Goal: Task Accomplishment & Management: Complete application form

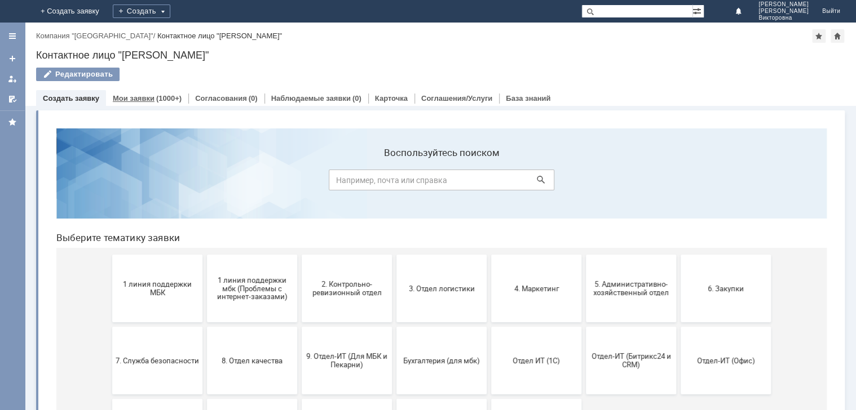
click at [144, 99] on link "Мои заявки" at bounding box center [134, 98] width 42 height 8
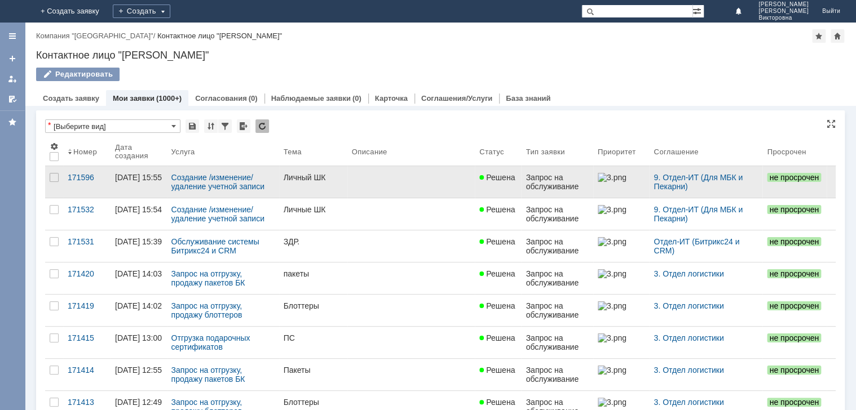
click at [303, 180] on div "Личный ШК" at bounding box center [312, 177] width 59 height 9
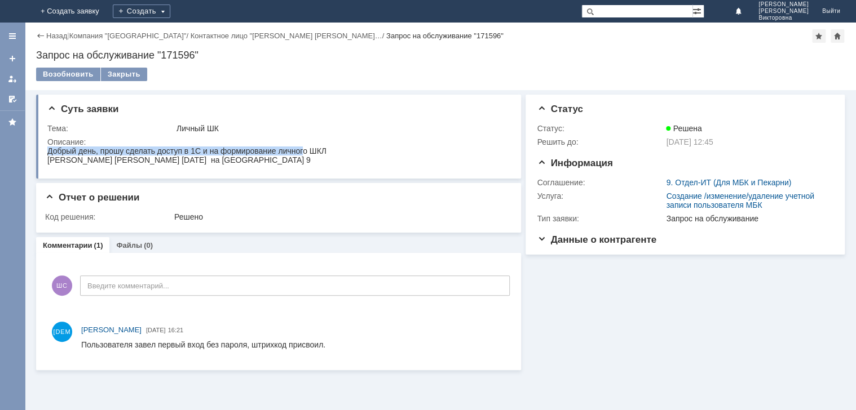
drag, startPoint x: 48, startPoint y: 149, endPoint x: 304, endPoint y: 156, distance: 255.9
click at [304, 156] on div "Добрый день, прошу сделать доступ в 1С и на формирование личного ШКЛ" at bounding box center [186, 151] width 279 height 9
click at [41, 152] on div "Суть заявки Тема: Личный ШК Описание:" at bounding box center [278, 137] width 485 height 84
click at [48, 151] on span "Добрый день, прошу сделать доступ в 1С и на формирование личного ШКЛ" at bounding box center [186, 151] width 279 height 9
click at [151, 124] on div "Тема:" at bounding box center [110, 128] width 127 height 9
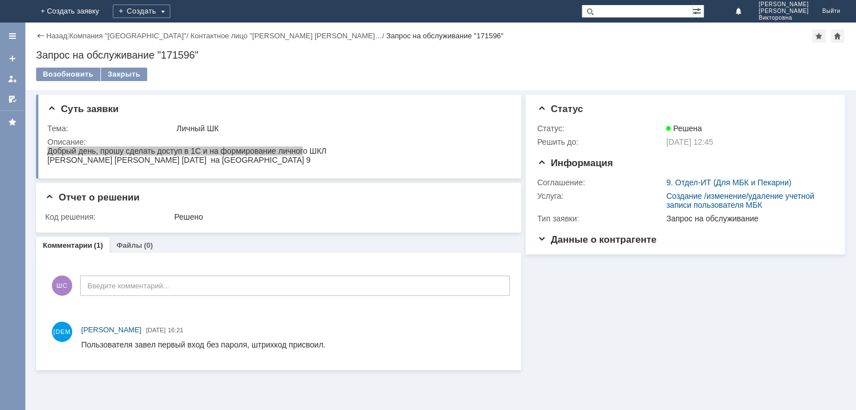
drag, startPoint x: 94, startPoint y: 309, endPoint x: 59, endPoint y: 162, distance: 151.7
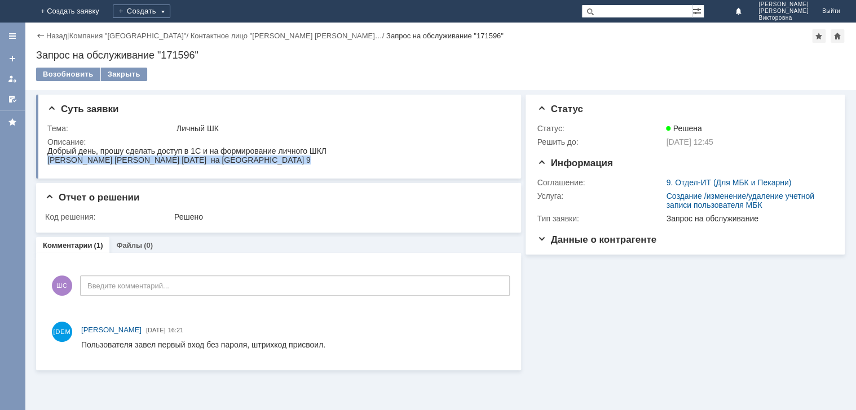
drag, startPoint x: 47, startPoint y: 161, endPoint x: 333, endPoint y: 128, distance: 287.7
click at [333, 147] on html "Добрый день, прошу сделать доступ в 1С и на формирование личного [PERSON_NAME] …" at bounding box center [276, 156] width 459 height 18
click at [307, 108] on div "Суть заявки" at bounding box center [279, 109] width 464 height 11
drag, startPoint x: 94, startPoint y: 295, endPoint x: 304, endPoint y: 166, distance: 247.0
click at [304, 165] on html "Добрый день, прошу сделать доступ в 1С и на формирование личного [PERSON_NAME] …" at bounding box center [276, 156] width 459 height 18
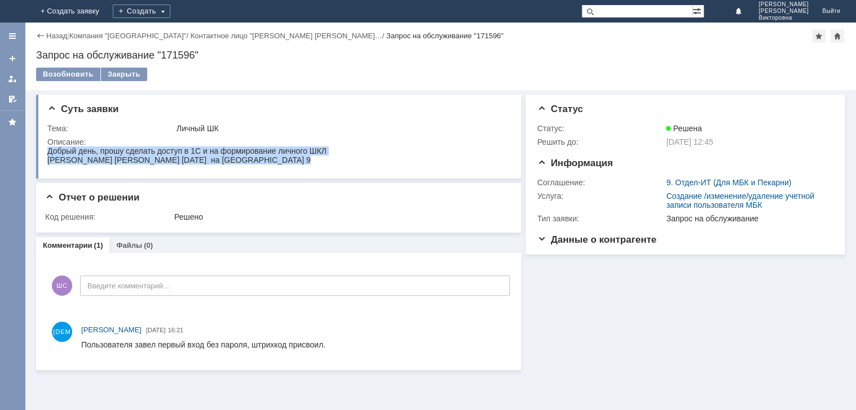
copy body "Добрый день, прошу сделать доступ в 1С и на формирование личного [PERSON_NAME] …"
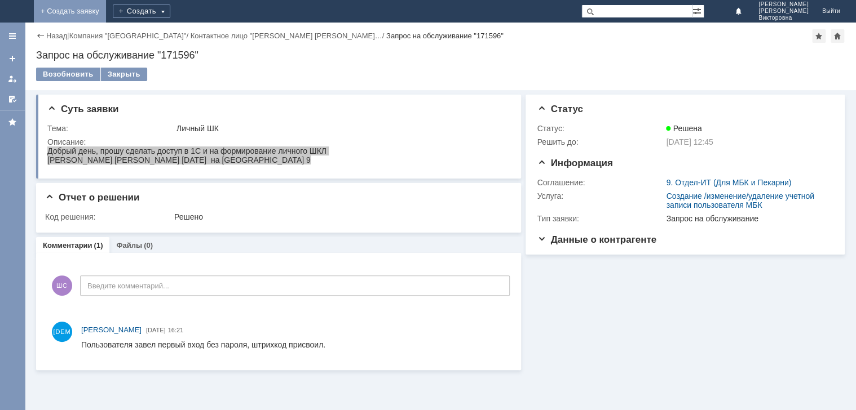
click at [106, 11] on link "+ Создать заявку" at bounding box center [70, 11] width 72 height 23
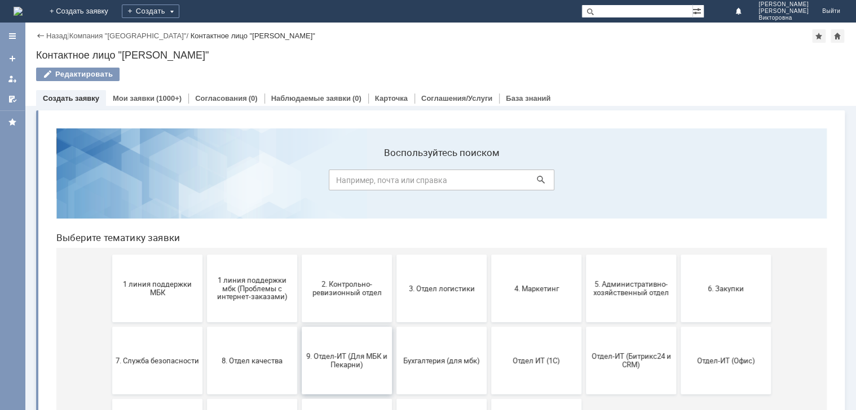
click at [370, 342] on button "9. Отдел-ИТ (Для МБК и Пекарни)" at bounding box center [347, 361] width 90 height 68
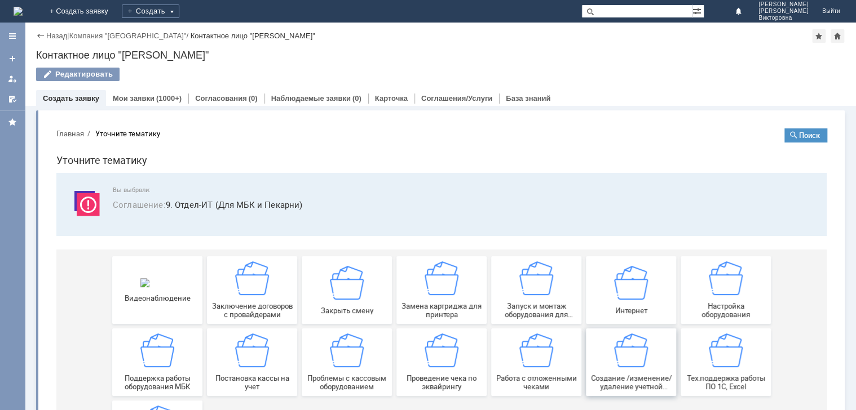
click at [638, 383] on span "Создание /изменение/удаление учетной записи пользователя МБК" at bounding box center [630, 382] width 83 height 17
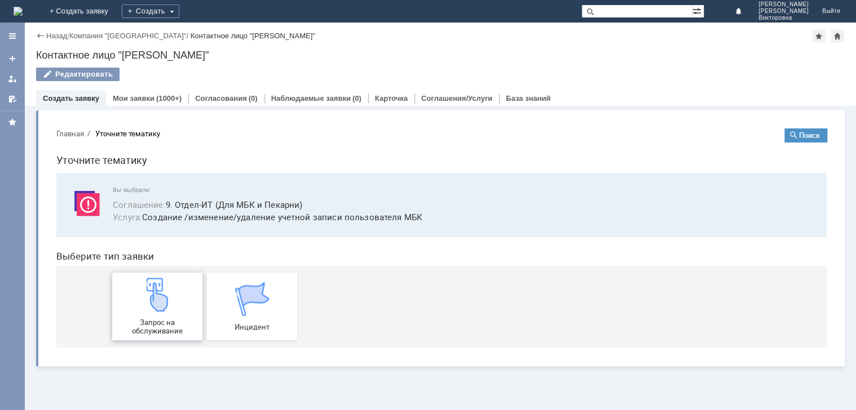
click at [188, 302] on div "Запрос на обслуживание" at bounding box center [157, 306] width 83 height 57
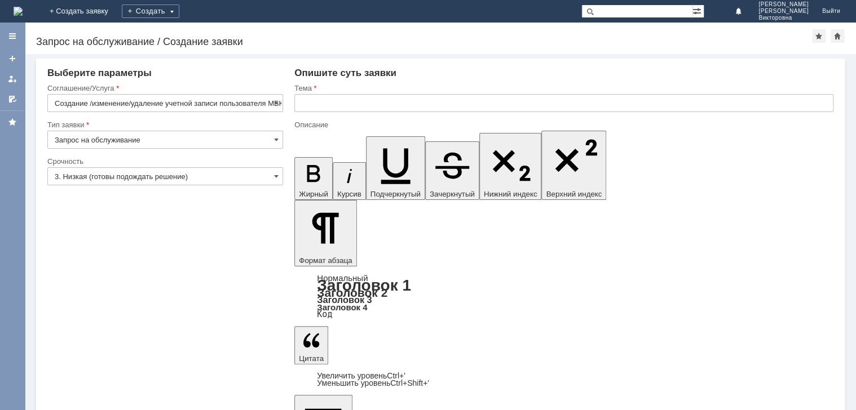
click at [325, 101] on input "text" at bounding box center [563, 103] width 539 height 18
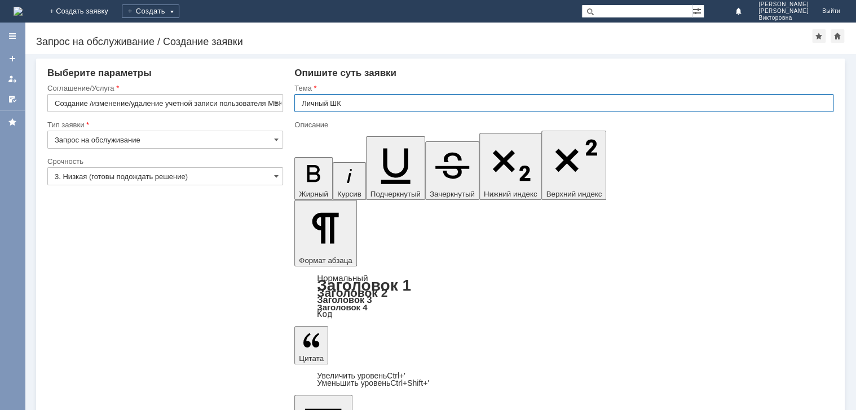
type input "Личный ШК"
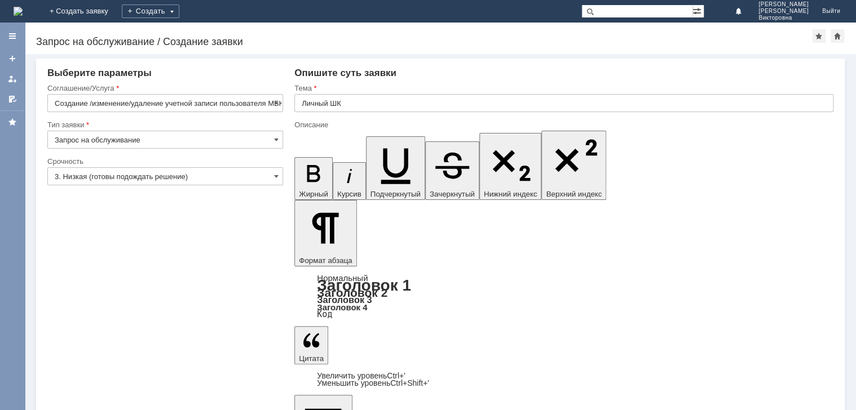
drag, startPoint x: 305, startPoint y: 3329, endPoint x: 548, endPoint y: 3334, distance: 243.0
click at [159, 174] on input "3. Низкая (готовы подождать решение)" at bounding box center [165, 176] width 236 height 18
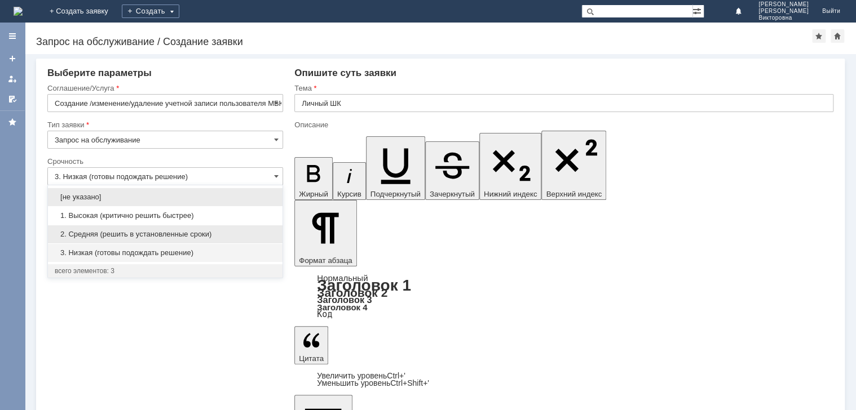
click at [116, 228] on div "2. Средняя (решить в установленные сроки)" at bounding box center [165, 234] width 234 height 18
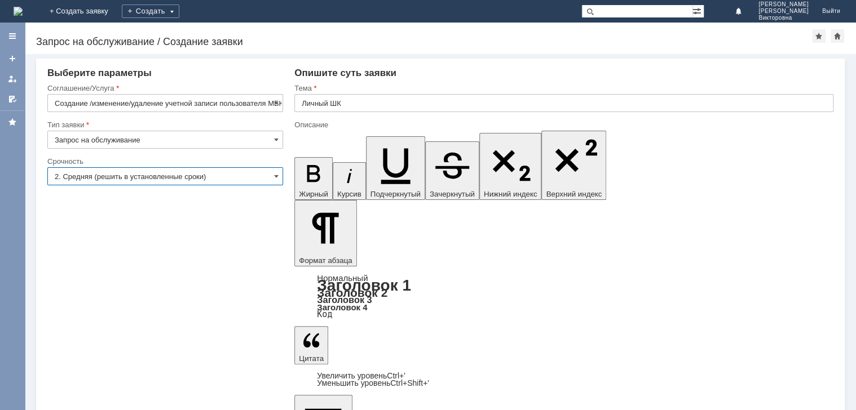
type input "2. Средняя (решить в установленные сроки)"
